Goal: Task Accomplishment & Management: Manage account settings

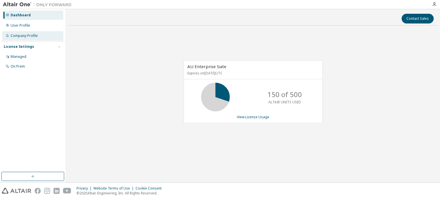
click at [21, 35] on div "Company Profile" at bounding box center [24, 36] width 27 height 5
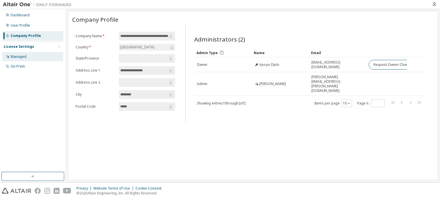
click at [22, 59] on div "Managed" at bounding box center [19, 56] width 16 height 5
